Goal: Share content

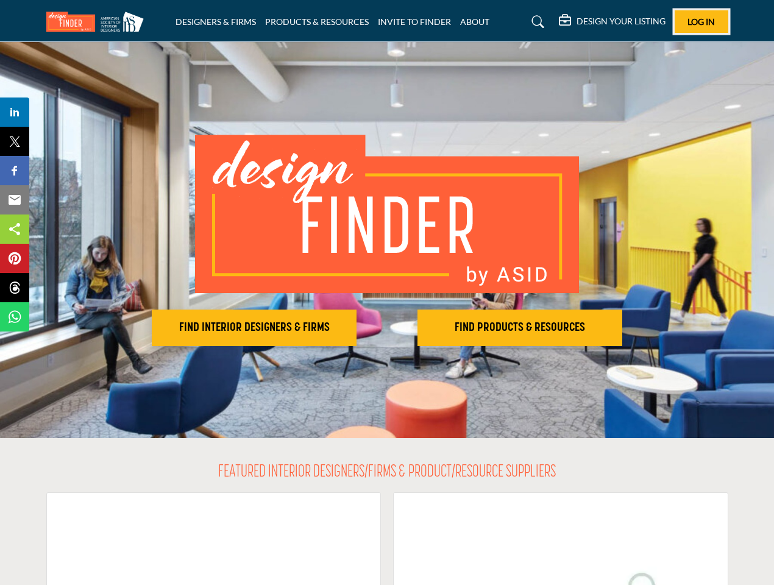
click at [701, 21] on span "Log In" at bounding box center [700, 21] width 27 height 10
click at [254, 328] on h2 "FIND INTERIOR DESIGNERS & FIRMS" at bounding box center [253, 327] width 197 height 15
click at [353, 328] on h2 "FIND PRODUCTS & RESOURCES" at bounding box center [253, 327] width 197 height 15
click at [15, 112] on span "Share" at bounding box center [20, 112] width 35 height 15
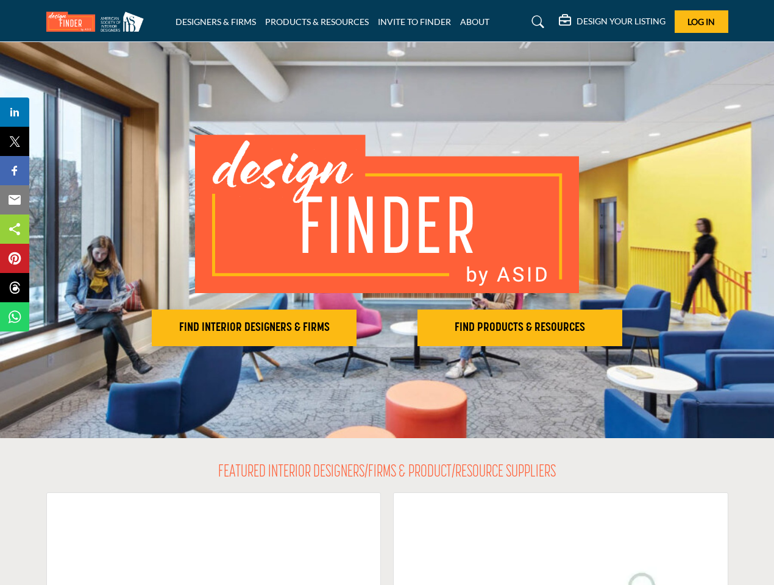
click at [15, 141] on span "Tweet" at bounding box center [20, 141] width 35 height 15
click at [15, 171] on span "Share" at bounding box center [20, 170] width 35 height 15
click at [15, 200] on span "Email" at bounding box center [20, 200] width 34 height 15
click at [15, 229] on span "Share" at bounding box center [20, 229] width 35 height 15
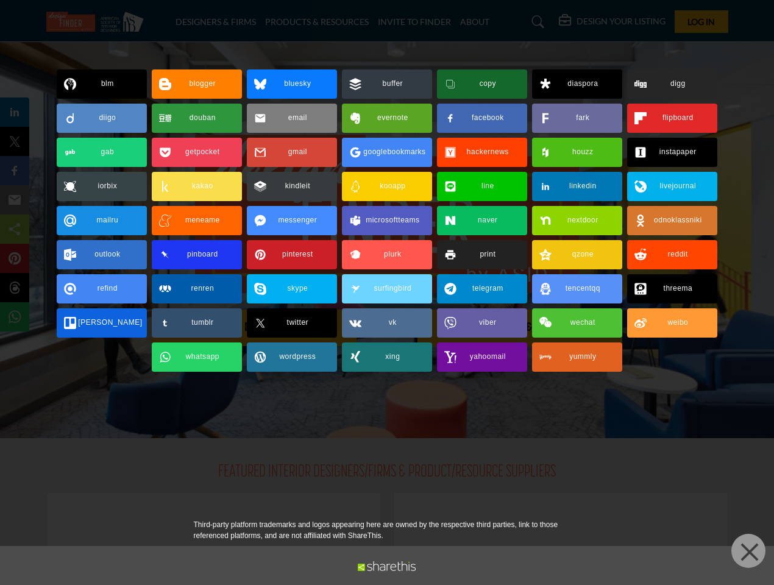
click at [15, 258] on span "Pin" at bounding box center [14, 258] width 23 height 15
